Goal: Download file/media

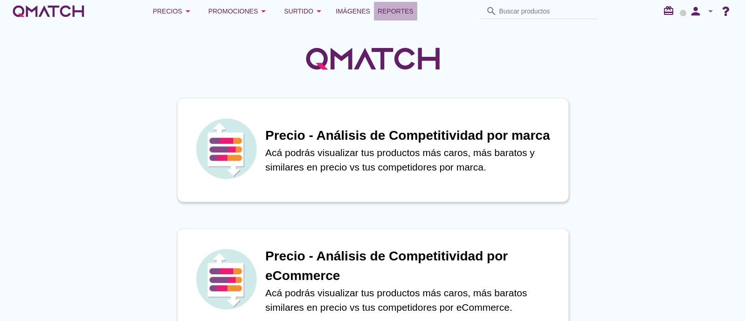
click at [406, 13] on span "Reportes" at bounding box center [396, 11] width 36 height 11
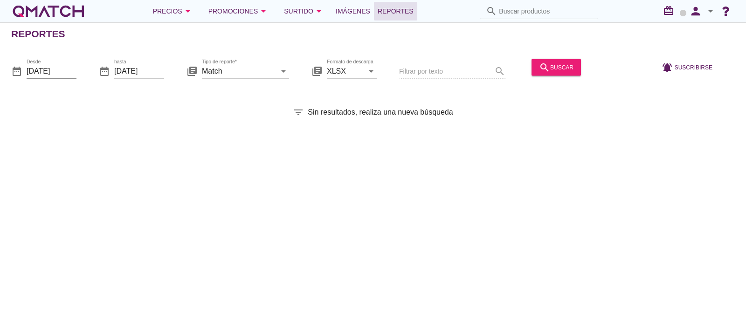
click at [68, 70] on input "2025-09-01" at bounding box center [52, 70] width 50 height 15
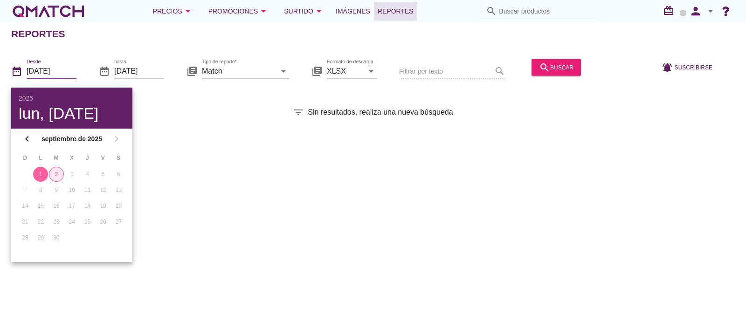
click at [51, 171] on div "2" at bounding box center [56, 174] width 14 height 8
type input "[DATE]"
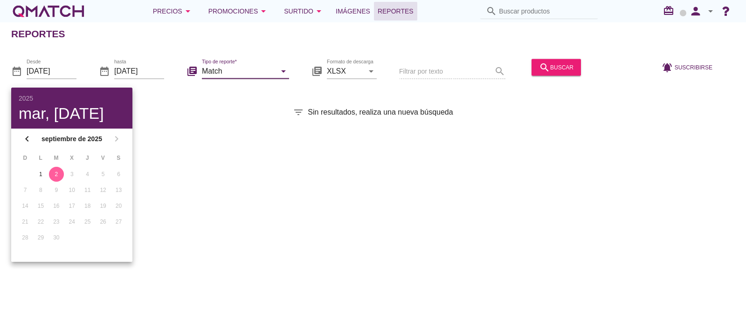
click at [228, 66] on input "Match" at bounding box center [239, 70] width 74 height 15
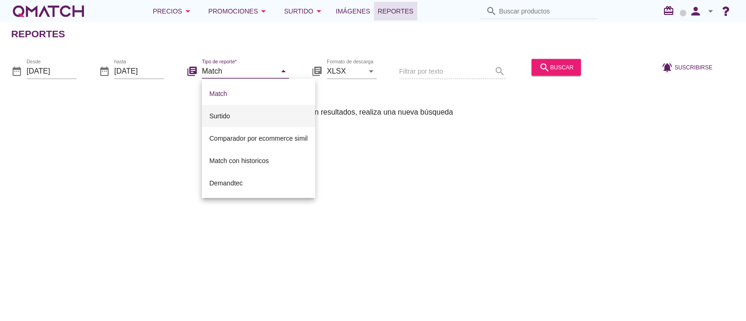
click at [233, 117] on div "Surtido" at bounding box center [258, 115] width 98 height 11
type input "Surtido"
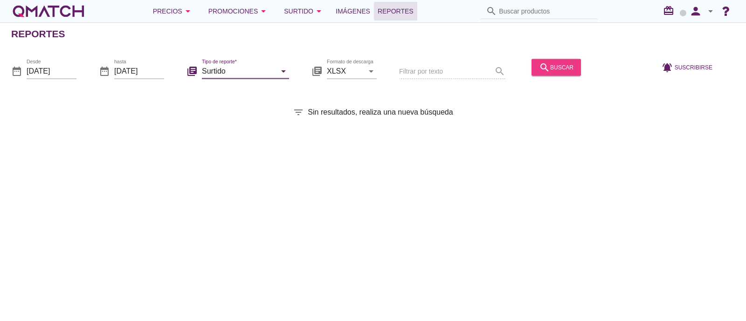
click at [557, 64] on div "search buscar" at bounding box center [556, 67] width 34 height 11
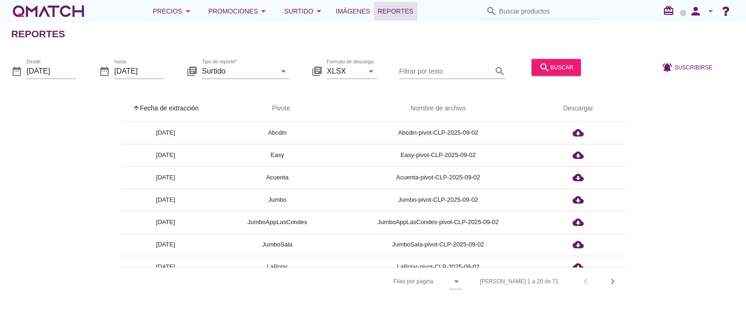
click at [415, 73] on input "Filtrar por texto" at bounding box center [445, 70] width 93 height 15
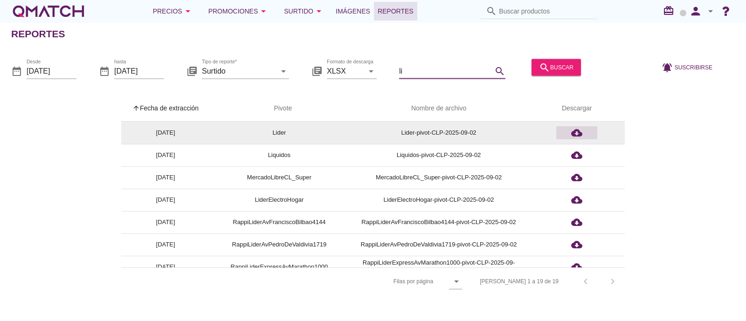
type input "li"
click at [582, 129] on icon "cloud_download" at bounding box center [576, 132] width 11 height 11
